Goal: Task Accomplishment & Management: Complete application form

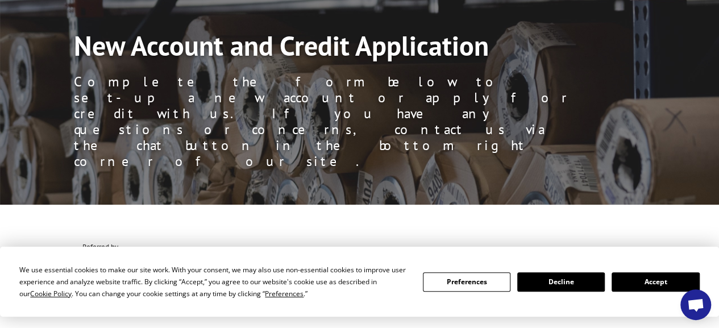
scroll to position [766, 0]
click at [693, 301] on span "Open chat" at bounding box center [696, 305] width 18 height 15
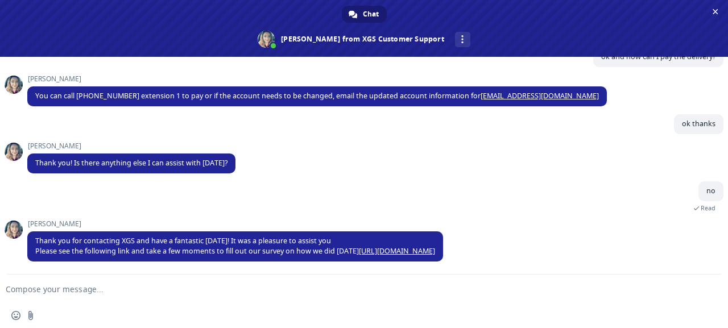
scroll to position [595, 0]
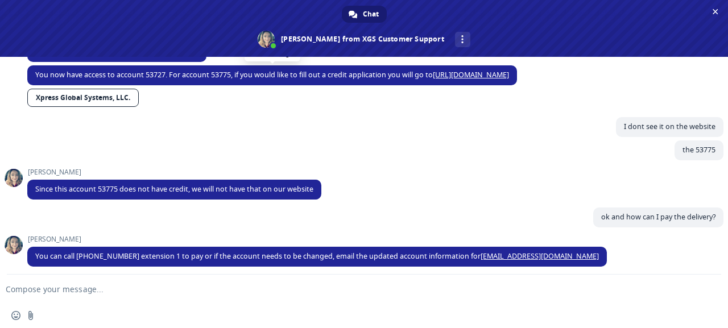
click at [509, 80] on link "[URL][DOMAIN_NAME]" at bounding box center [471, 75] width 76 height 10
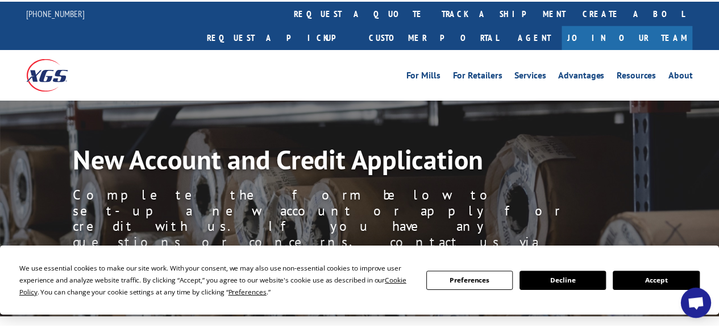
scroll to position [114, 0]
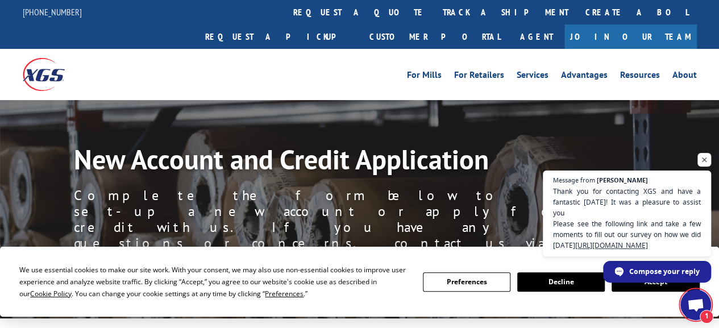
click at [708, 312] on span "1" at bounding box center [707, 317] width 14 height 14
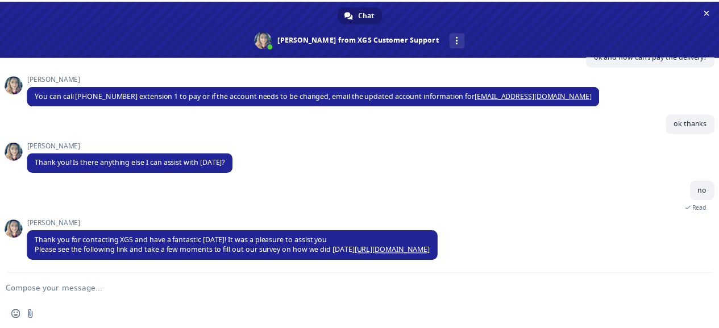
scroll to position [595, 0]
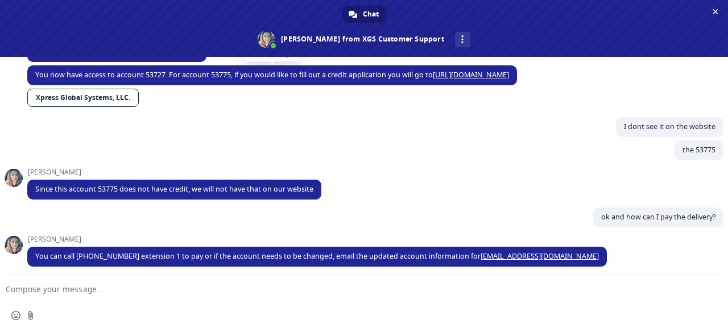
click at [509, 80] on link "[URL][DOMAIN_NAME]" at bounding box center [471, 75] width 76 height 10
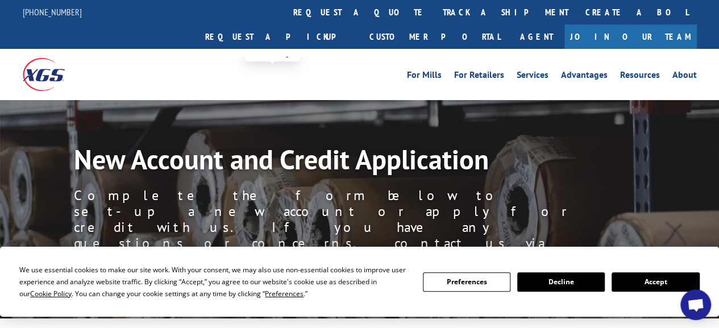
scroll to position [766, 0]
click at [564, 24] on link "Agent" at bounding box center [537, 36] width 56 height 24
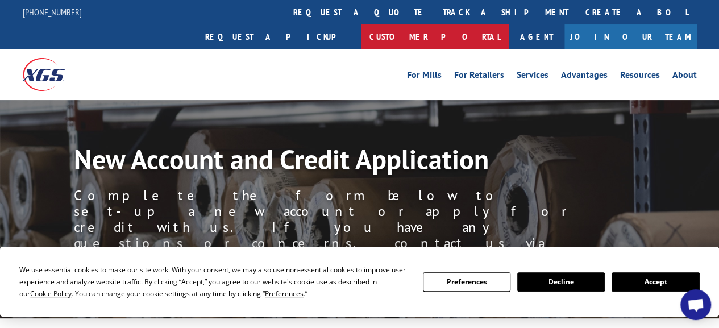
click at [509, 24] on link "Customer Portal" at bounding box center [435, 36] width 148 height 24
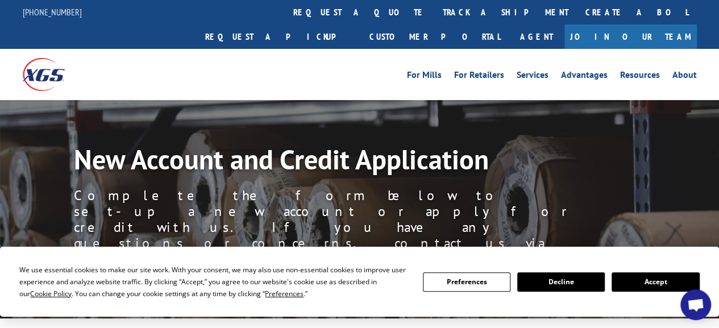
scroll to position [425, 0]
click at [659, 280] on button "Accept" at bounding box center [656, 281] width 88 height 19
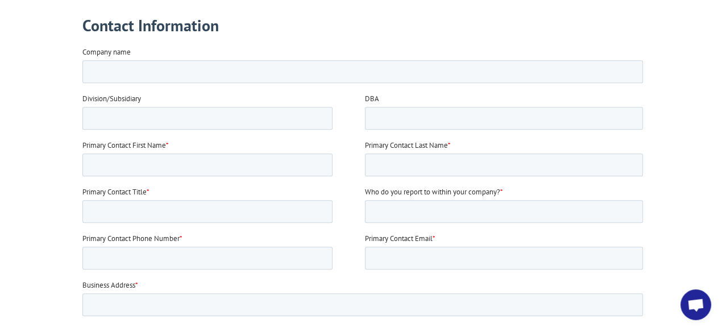
scroll to position [227, 0]
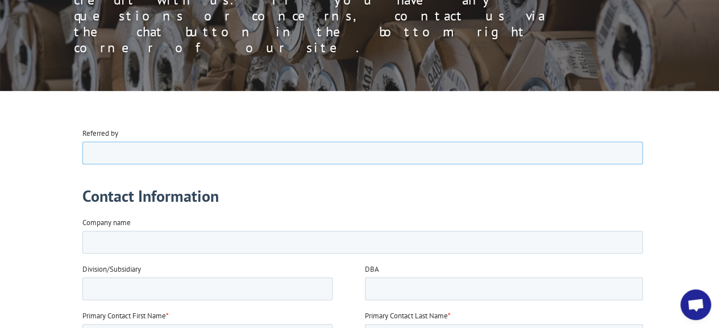
click at [189, 156] on input "Referred by" at bounding box center [362, 152] width 560 height 23
type input "Prosource of Orlando"
click at [175, 235] on input "Company name" at bounding box center [362, 241] width 560 height 23
click at [161, 241] on input "Company name" at bounding box center [362, 241] width 560 height 23
type input "PS SPACE COAST LLC"
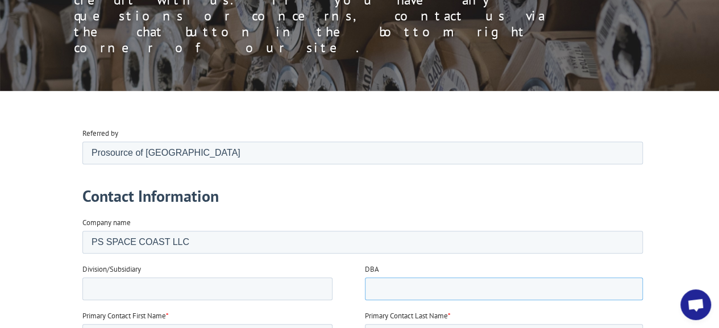
click at [487, 289] on input "DBA" at bounding box center [503, 288] width 278 height 23
type input "PROSOURCE OF BREVARD"
type input "w"
type input "MACIEL"
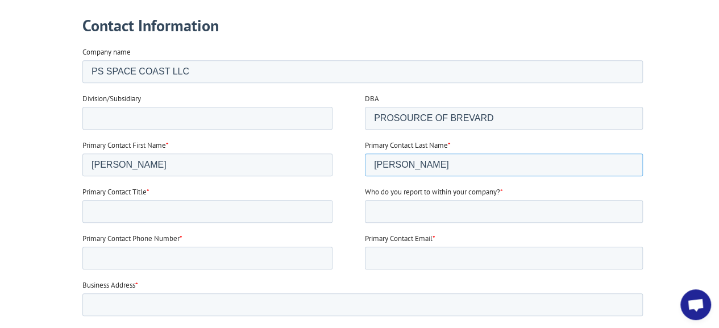
type input "LOPEZ"
click at [144, 214] on input "Primary Contact Title *" at bounding box center [207, 211] width 250 height 23
type input "AP SUPERVISOR"
click at [544, 206] on input "Who do you report to within your company? *" at bounding box center [503, 211] width 278 height 23
type input "JANINA LARA"
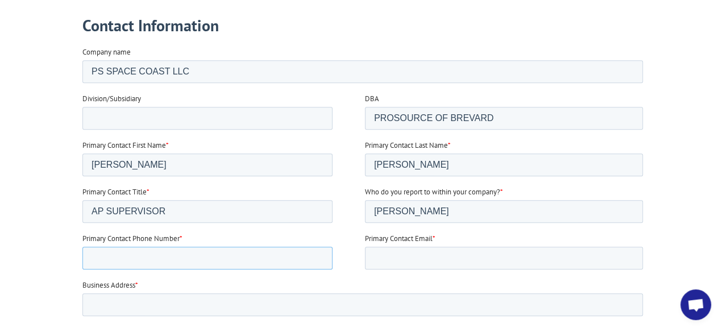
click at [239, 269] on fieldset "Primary Contact Phone Number * Primary Contact Email *" at bounding box center [364, 256] width 565 height 47
type input "14072932969"
click at [397, 255] on input "Primary Contact Email *" at bounding box center [503, 258] width 278 height 23
type input "accounting@psflooring.com"
click at [193, 311] on input "Business Address *" at bounding box center [362, 304] width 560 height 23
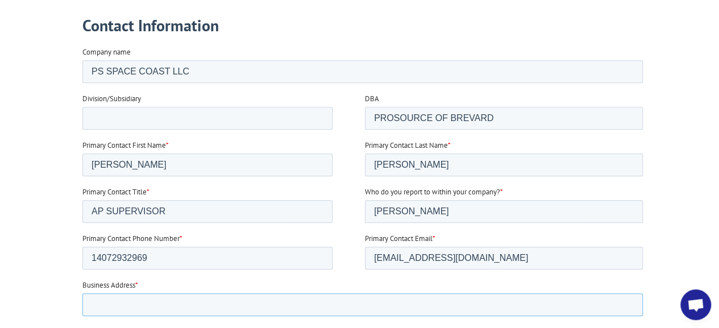
type input "4426 N Orange Blossom Trail"
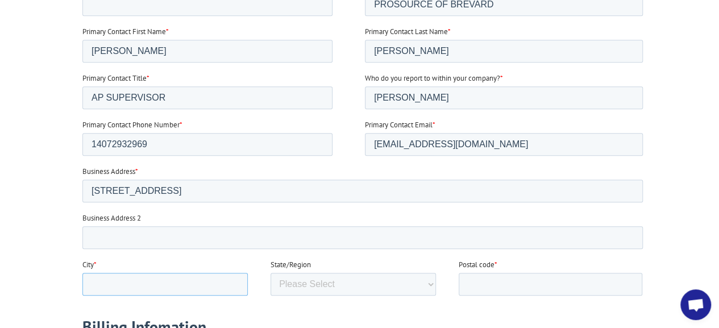
click at [141, 286] on input "City *" at bounding box center [164, 284] width 165 height 23
type input "Orlando"
click at [310, 281] on select "Please Select Alabama Alaska Arizona Arkansas California Colorado Connecticut W…" at bounding box center [352, 284] width 165 height 23
select select "Florida"
click at [270, 296] on select "Please Select Alabama Alaska Arizona Arkansas California Colorado Connecticut W…" at bounding box center [352, 284] width 165 height 23
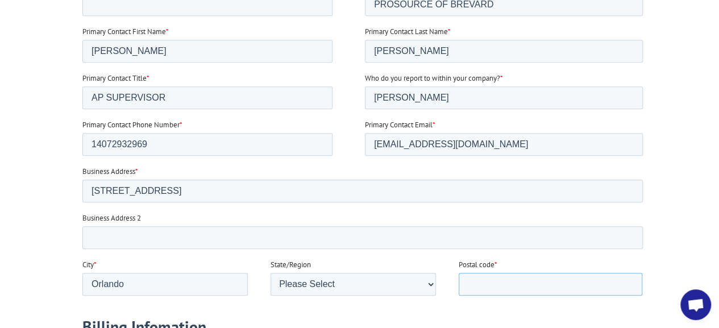
click at [520, 271] on div "Postal code *" at bounding box center [552, 277] width 188 height 36
type input "32804"
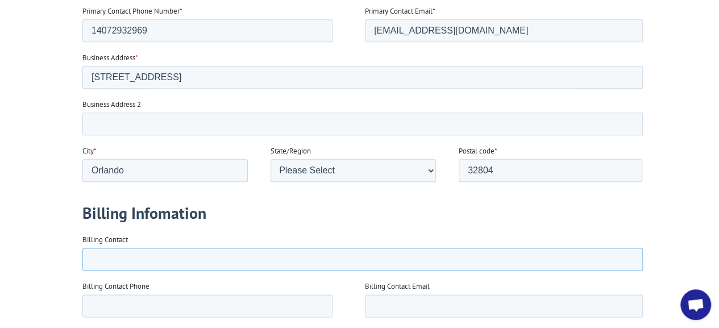
scroll to position [682, 0]
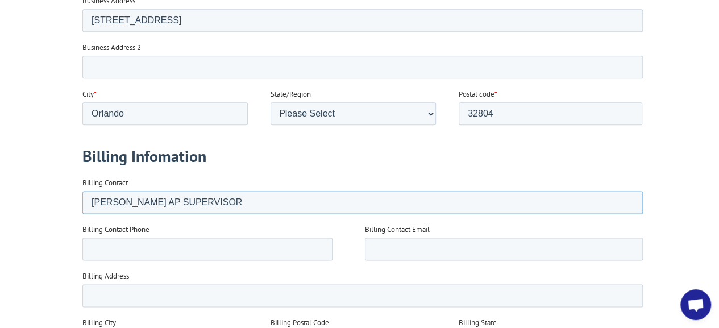
drag, startPoint x: 267, startPoint y: 201, endPoint x: 1, endPoint y: 187, distance: 266.4
type input "WIDNELIS NIEVES"
click at [144, 246] on input "Billing Contact Phone" at bounding box center [207, 249] width 250 height 23
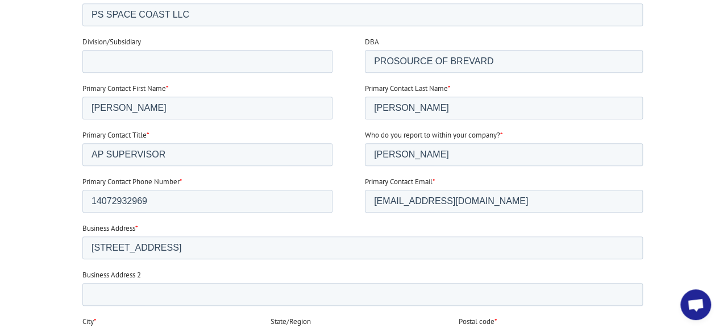
scroll to position [512, 0]
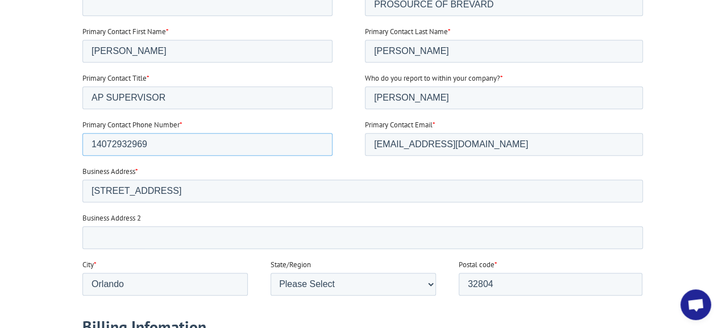
drag, startPoint x: 168, startPoint y: 134, endPoint x: 55, endPoint y: 134, distance: 112.6
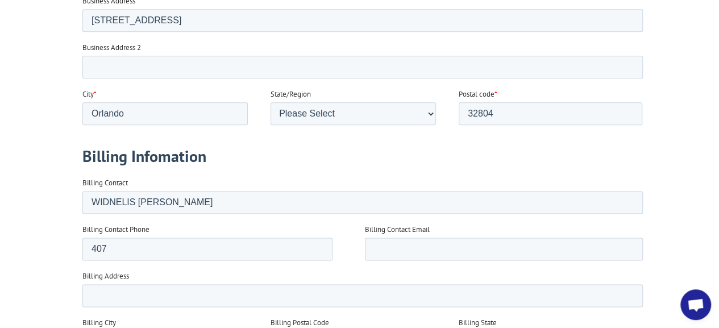
scroll to position [739, 0]
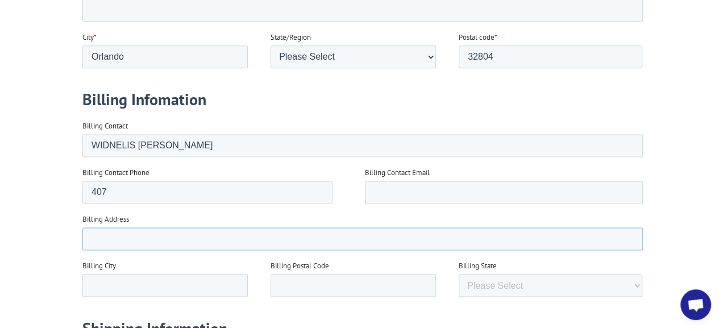
click at [360, 229] on input "Billing Address" at bounding box center [362, 238] width 560 height 23
drag, startPoint x: 204, startPoint y: 190, endPoint x: 43, endPoint y: 190, distance: 160.3
paste input "14072932969"
type input "14072932969"
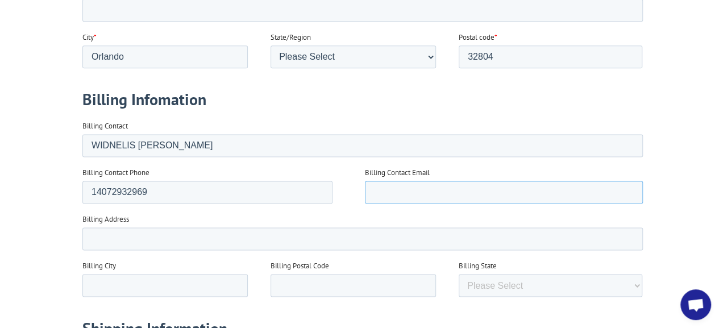
click at [391, 197] on input "Billing Contact Email" at bounding box center [503, 192] width 278 height 23
type input "accounting@psflooring.com"
click at [178, 236] on input "Billing Address" at bounding box center [362, 238] width 560 height 23
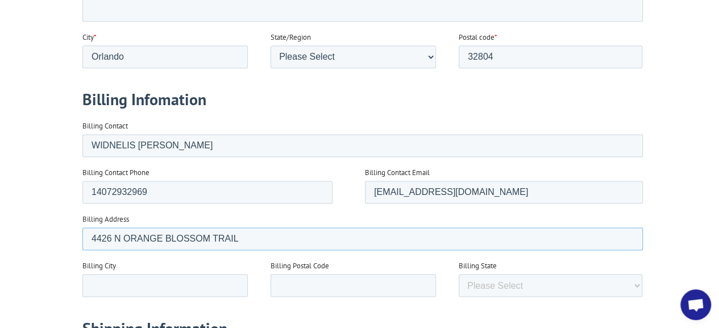
type input "4426 N ORANGE BLOSSOM TRAIL"
click at [120, 277] on input "Billing City" at bounding box center [164, 285] width 165 height 23
drag, startPoint x: 80, startPoint y: 278, endPoint x: -1, endPoint y: 272, distance: 80.4
type input "ORLANDO"
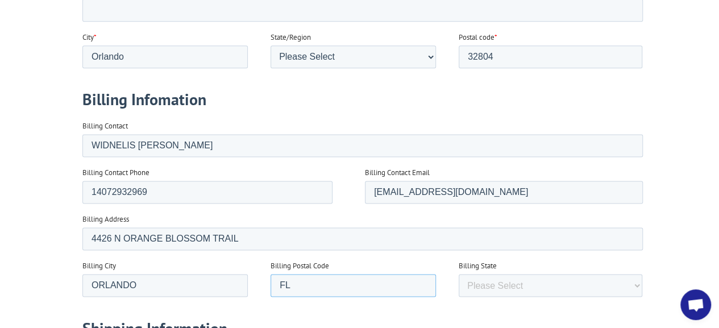
type input "F"
type input "32804"
click at [557, 286] on select "Please Select Alabama Alaska Arizona Arkansas California Colorado Connecticut D…" at bounding box center [550, 285] width 184 height 23
select select "Florida"
click at [458, 297] on select "Please Select Alabama Alaska Arizona Arkansas California Colorado Connecticut D…" at bounding box center [550, 285] width 184 height 23
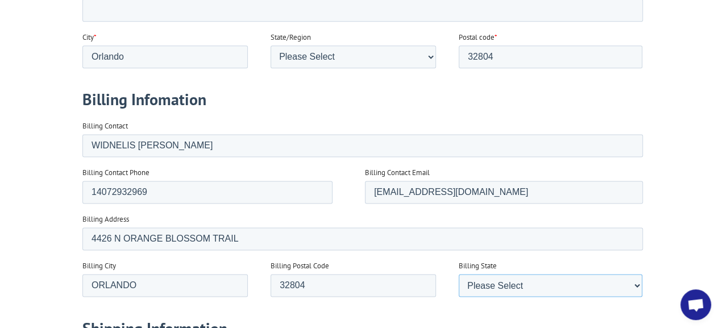
scroll to position [966, 0]
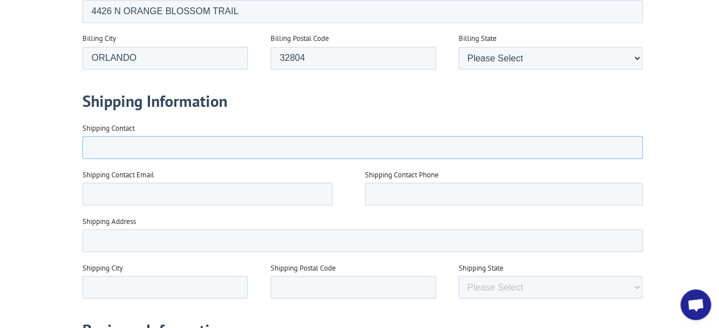
click at [136, 146] on input "Shipping Contact" at bounding box center [362, 147] width 560 height 23
type input "5097 INDUSTRY DR"
type input "purchasing@psflooring.com"
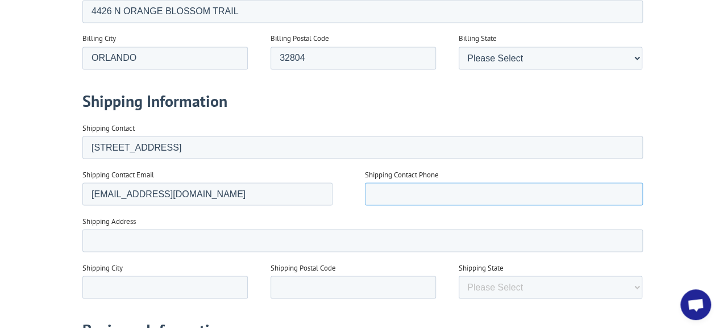
click at [430, 194] on input "Shipping Contact Phone" at bounding box center [503, 193] width 278 height 23
type input "4072932969"
drag, startPoint x: 194, startPoint y: 146, endPoint x: 117, endPoint y: 158, distance: 78.9
type input "c"
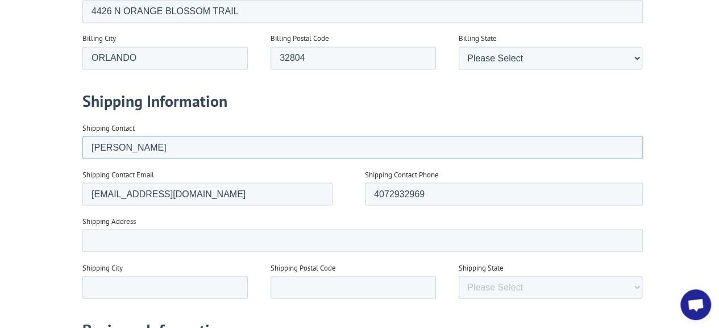
type input "Christina Alston"
drag, startPoint x: 100, startPoint y: 240, endPoint x: 157, endPoint y: 233, distance: 57.3
click at [101, 239] on input "Shipping Address" at bounding box center [362, 240] width 560 height 23
type input "5097 INDUSTRY DR"
click at [101, 281] on input "Shipping City" at bounding box center [164, 287] width 165 height 23
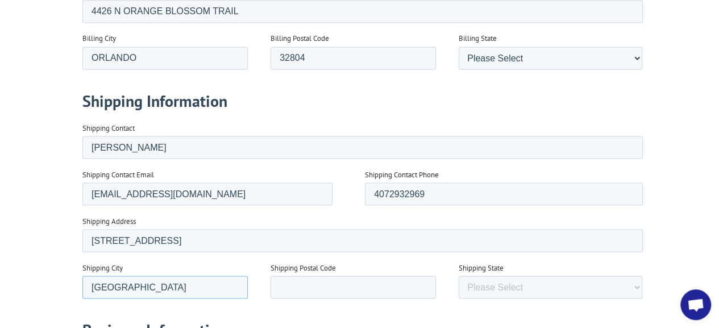
type input "MELBOURNE"
type input "32940"
click at [558, 292] on select "Please Select Alabama Alaska Arizona Arkansas California Colorado Connecticut D…" at bounding box center [550, 287] width 184 height 23
select select "Florida"
click at [458, 298] on select "Please Select Alabama Alaska Arizona Arkansas California Colorado Connecticut D…" at bounding box center [550, 287] width 184 height 23
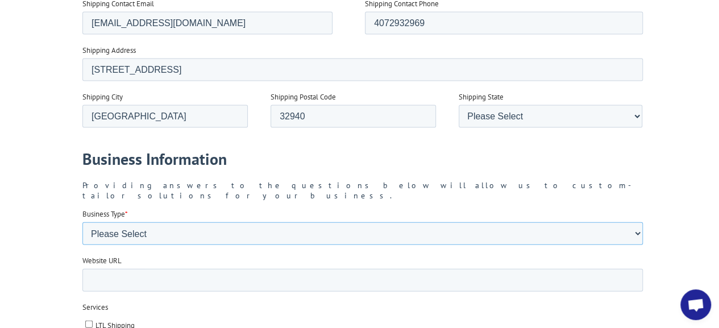
click at [146, 223] on select "Please Select Flooring Mill, Manufacturer, or Importer Manufacturer - Other Nat…" at bounding box center [362, 233] width 560 height 23
click at [82, 245] on select "Please Select Flooring Mill, Manufacturer, or Importer Manufacturer - Other Nat…" at bounding box center [362, 233] width 560 height 23
click at [232, 225] on select "Please Select Flooring Mill, Manufacturer, or Importer Manufacturer - Other Nat…" at bounding box center [362, 233] width 560 height 23
select select "Other"
click at [82, 245] on select "Please Select Flooring Mill, Manufacturer, or Importer Manufacturer - Other Nat…" at bounding box center [362, 233] width 560 height 23
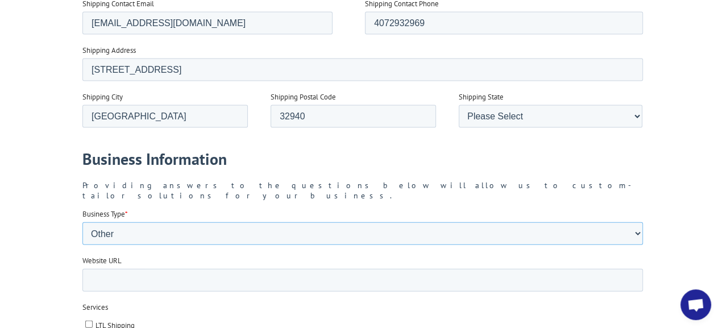
click at [147, 225] on select "Please Select Flooring Mill, Manufacturer, or Importer Manufacturer - Other Nat…" at bounding box center [362, 233] width 560 height 23
click at [163, 302] on label "Services" at bounding box center [364, 307] width 565 height 11
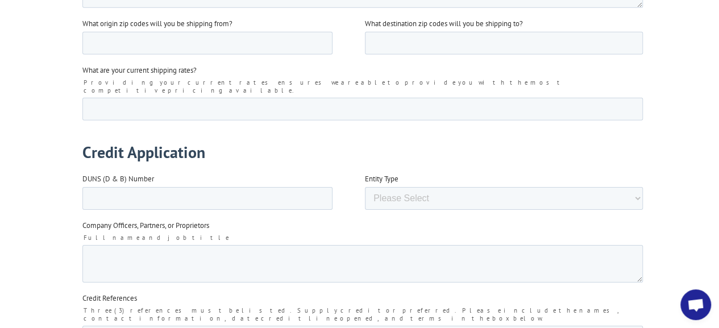
scroll to position [1762, 0]
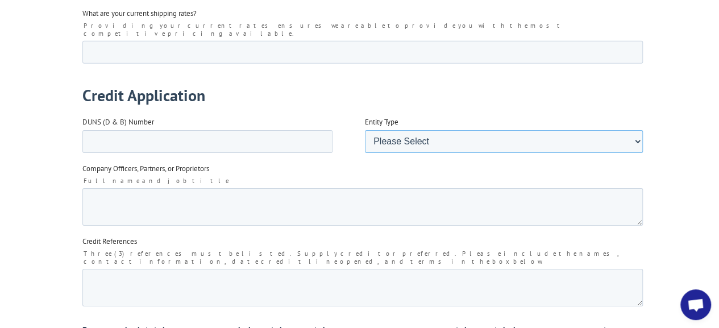
click at [431, 130] on select "Please Select Corporation Partnership Limited Liability Company (LLC) Sole Prop…" at bounding box center [503, 141] width 278 height 23
select select "Limited Liability Company (LLC)"
click at [364, 152] on select "Please Select Corporation Partnership Limited Liability Company (LLC) Sole Prop…" at bounding box center [503, 141] width 278 height 23
click at [227, 188] on textarea "Company Officers, Partners, or Proprietors" at bounding box center [362, 207] width 560 height 38
type textarea "j"
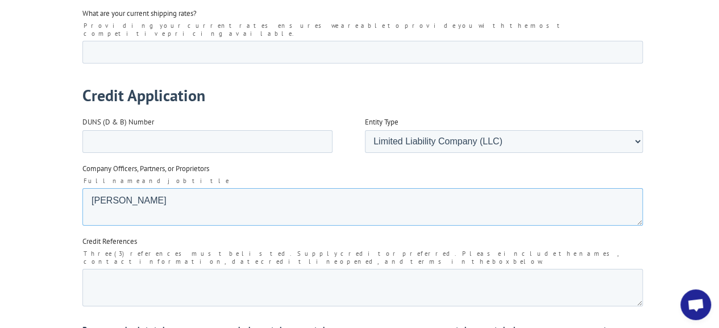
type textarea "Joshua Carr"
click at [339, 268] on textarea "Credit References" at bounding box center [362, 287] width 560 height 38
click at [223, 268] on textarea "Credit References" at bounding box center [362, 287] width 560 height 38
paste textarea "Suncrest IWT 7540 Byron Dr P.O Box 877 Riviera Beach, FL 33404 Palm City, FL 34…"
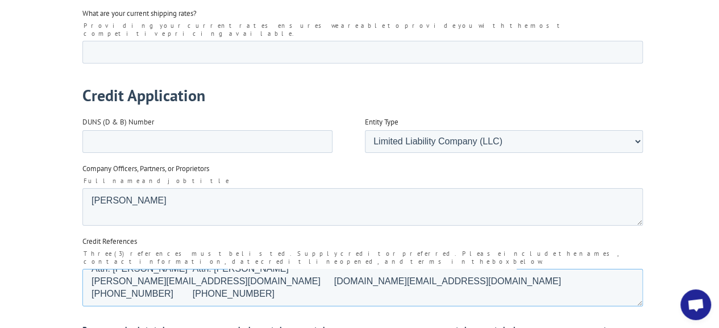
scroll to position [30, 0]
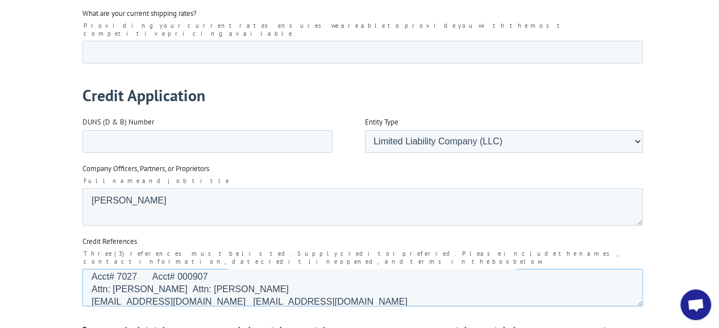
click at [283, 268] on textarea "Suncrest IWT 7540 Byron Dr P.O Box 877 Riviera Beach, FL 33404 Palm City, FL 34…" at bounding box center [362, 287] width 560 height 38
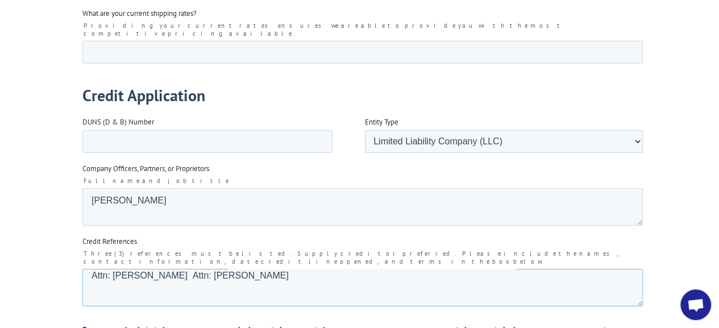
scroll to position [56, 0]
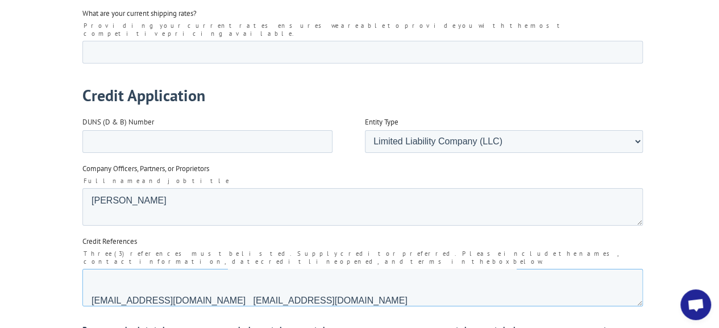
paste textarea "IWT P.O Box 877 Palm City, FL 34991-0000 Acct# 000907 Attn: William tillberg Wt…"
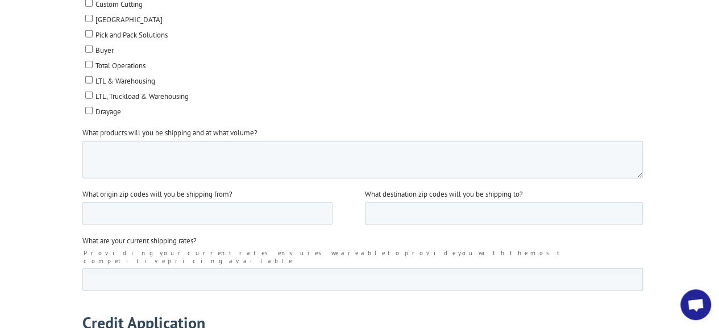
scroll to position [1705, 0]
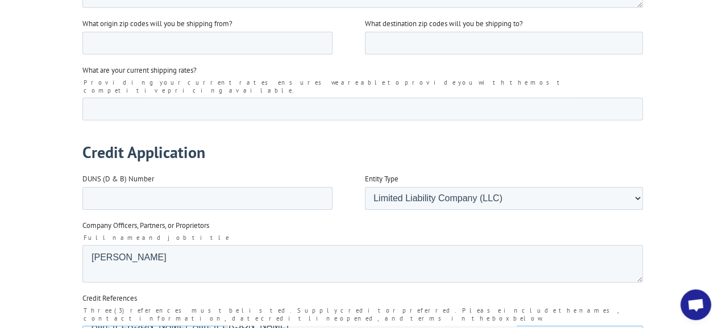
drag, startPoint x: 101, startPoint y: 305, endPoint x: 358, endPoint y: 314, distance: 257.1
type textarea "Suncrest IWT 7540 Byron Dr P.O Box 877 Riviera Beach, FL 33404 Palm City, FL 34…"
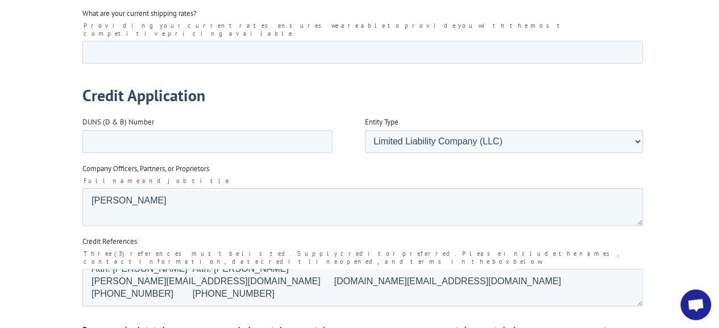
scroll to position [1876, 0]
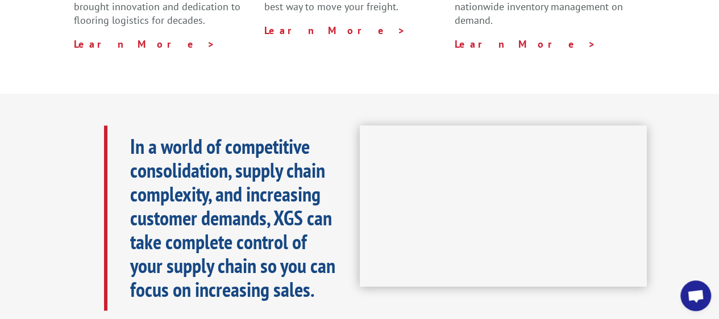
scroll to position [568, 0]
